Goal: Check status: Check status

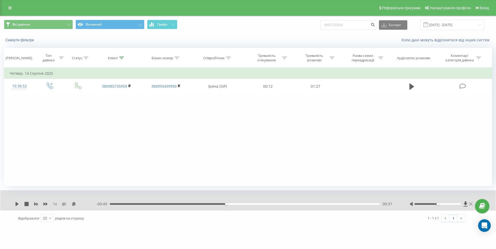
click at [399, 205] on icon at bounding box center [470, 204] width 3 height 4
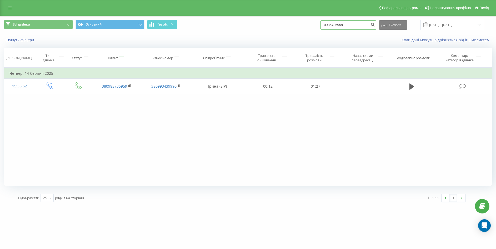
drag, startPoint x: 344, startPoint y: 28, endPoint x: 291, endPoint y: 30, distance: 52.4
click at [292, 30] on div "Всі дзвінки Основний Графік 0985735959 Експорт .csv .xls .xlsx 19.05.2025 - 19.…" at bounding box center [248, 25] width 488 height 10
paste input "0506617280"
type input "0506617280"
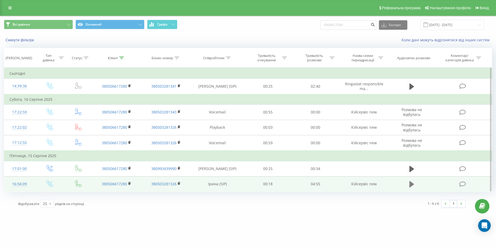
click at [410, 185] on icon at bounding box center [411, 184] width 5 height 6
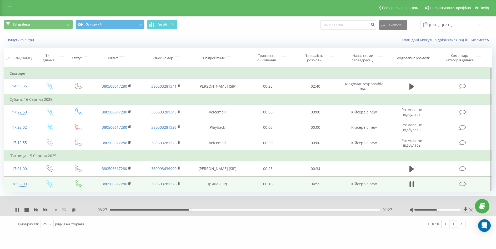
click at [471, 209] on icon at bounding box center [470, 209] width 3 height 3
